Goal: Transaction & Acquisition: Obtain resource

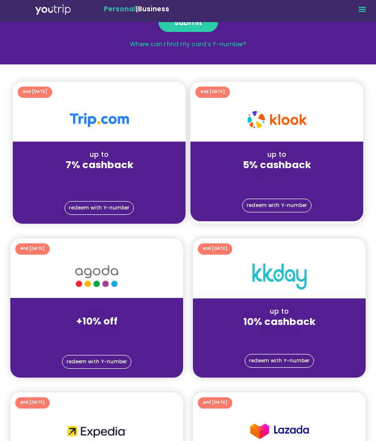
scroll to position [163, 0]
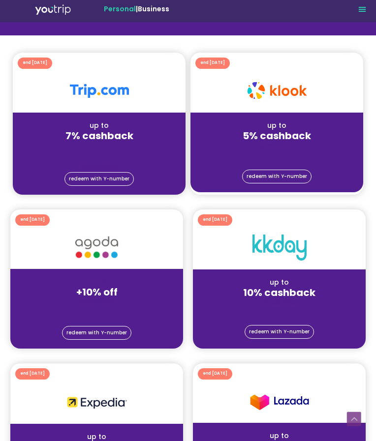
click at [82, 330] on span "redeem with Y-number" at bounding box center [96, 332] width 60 height 5
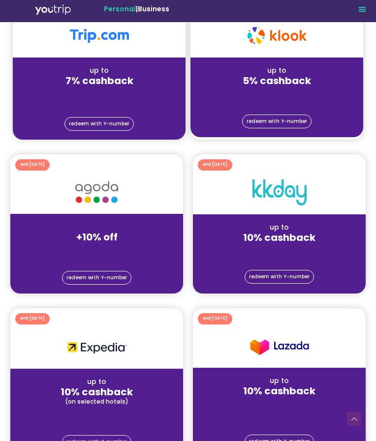
scroll to position [218, 0]
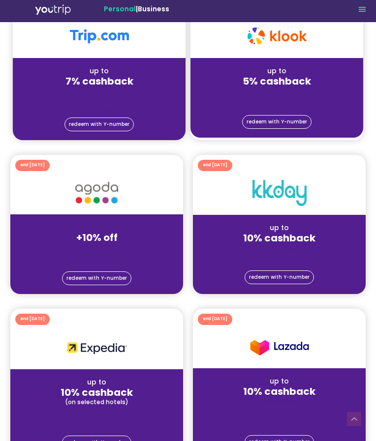
click at [85, 277] on span "redeem with Y-number" at bounding box center [96, 278] width 60 height 5
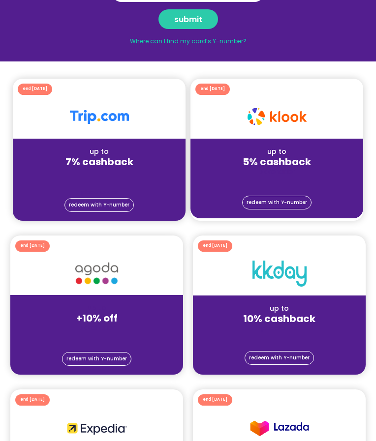
scroll to position [0, 0]
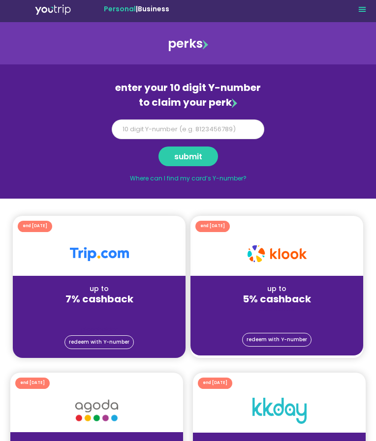
click at [219, 132] on input "Y Number" at bounding box center [188, 129] width 152 height 20
paste input "8143962652"
type input "8143962652"
click at [184, 159] on span "submit" at bounding box center [188, 156] width 28 height 4
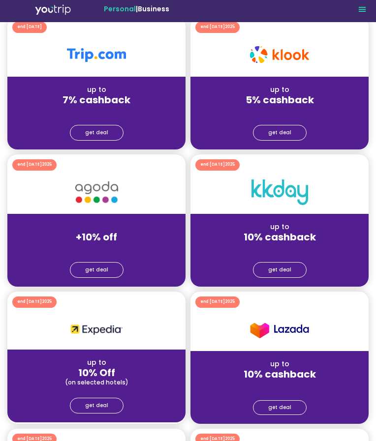
scroll to position [17, 0]
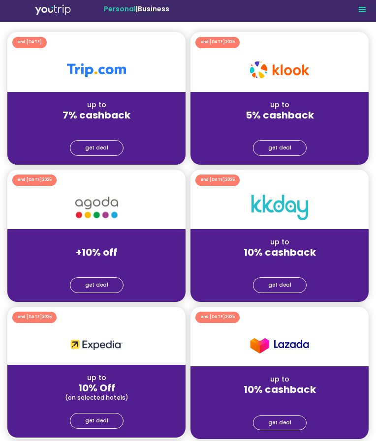
click at [95, 285] on span "get deal" at bounding box center [96, 285] width 23 height 5
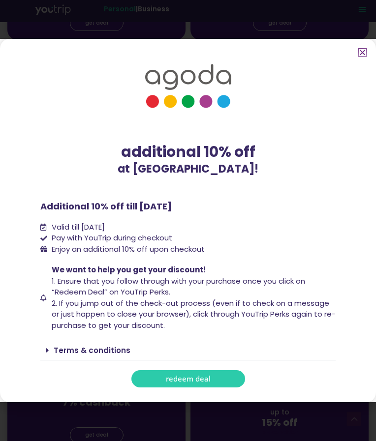
scroll to position [129, 0]
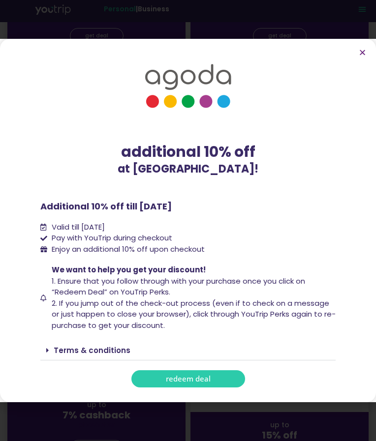
click at [51, 349] on span at bounding box center [49, 351] width 7 height 8
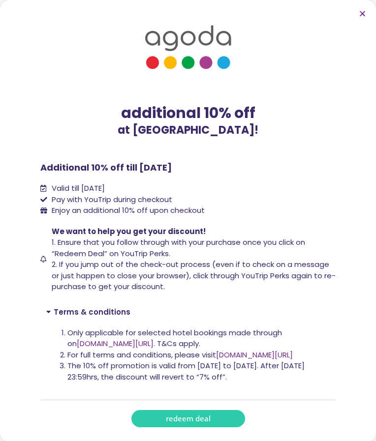
scroll to position [234, 0]
click at [98, 349] on link "[DOMAIN_NAME][URL]" at bounding box center [115, 343] width 77 height 10
